Goal: Check status: Check status

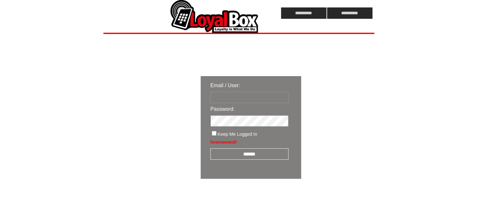
type input "**********"
click at [271, 156] on input "******" at bounding box center [249, 153] width 78 height 11
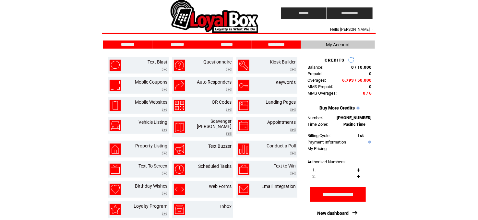
click at [230, 47] on input "*******" at bounding box center [226, 45] width 49 height 6
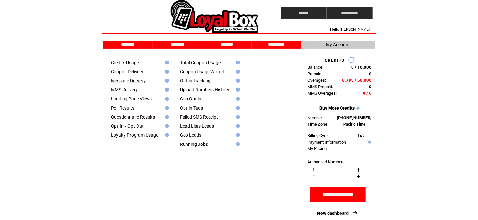
click at [134, 82] on link "Message Delivery" at bounding box center [128, 80] width 35 height 5
